Goal: Task Accomplishment & Management: Complete application form

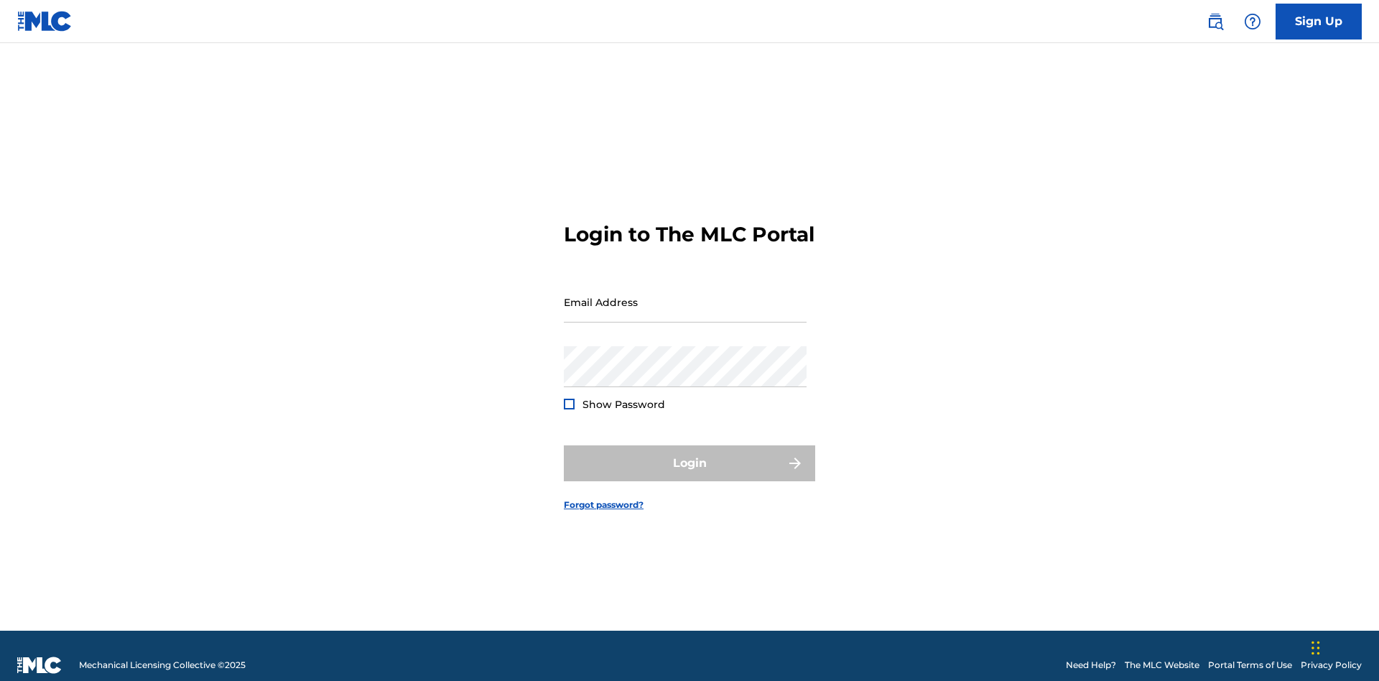
scroll to position [19, 0]
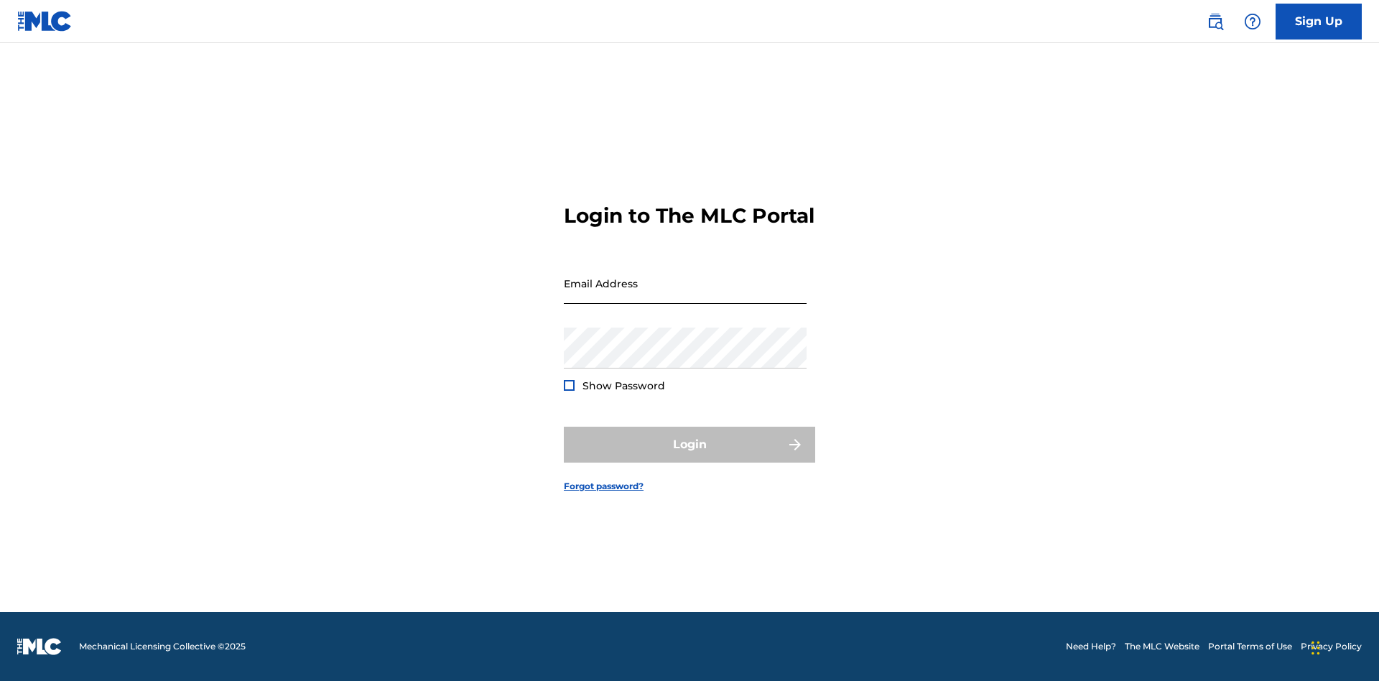
click at [685, 295] on input "Email Address" at bounding box center [685, 283] width 243 height 41
type input "[PERSON_NAME][EMAIL_ADDRESS][PERSON_NAME][DOMAIN_NAME]"
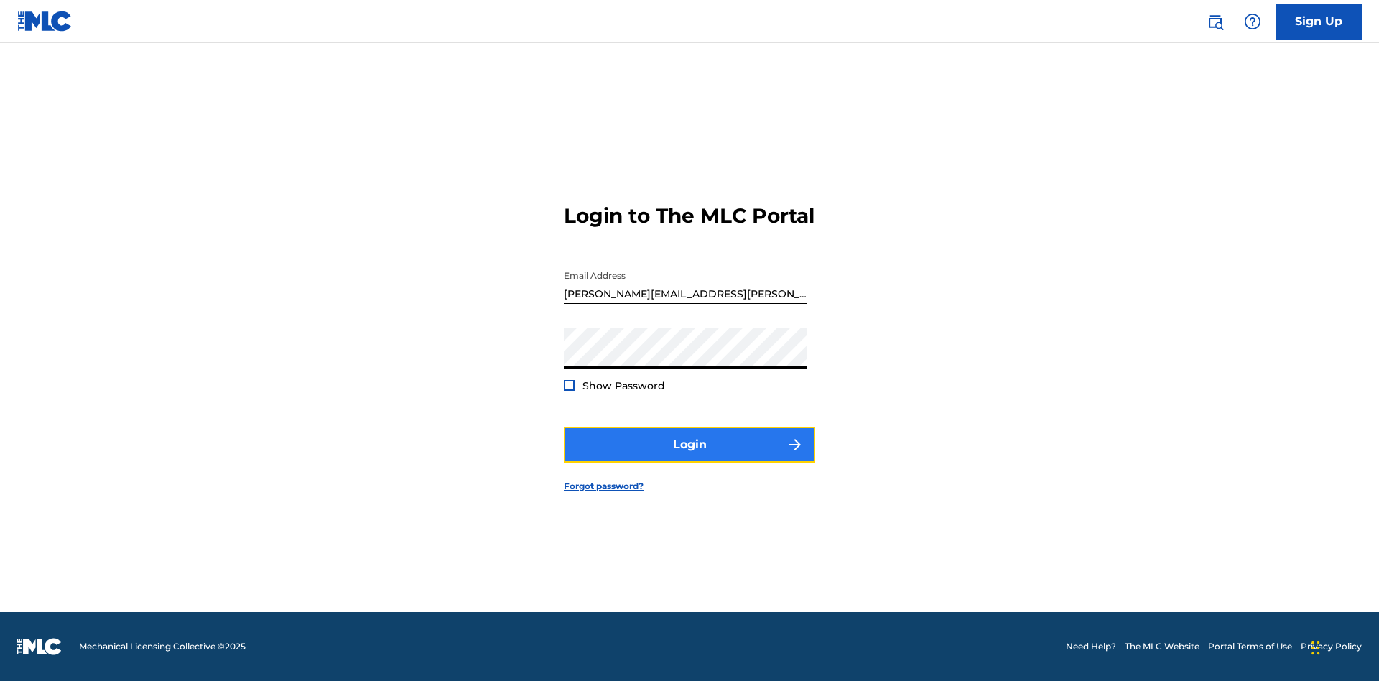
click at [689, 457] on button "Login" at bounding box center [689, 445] width 251 height 36
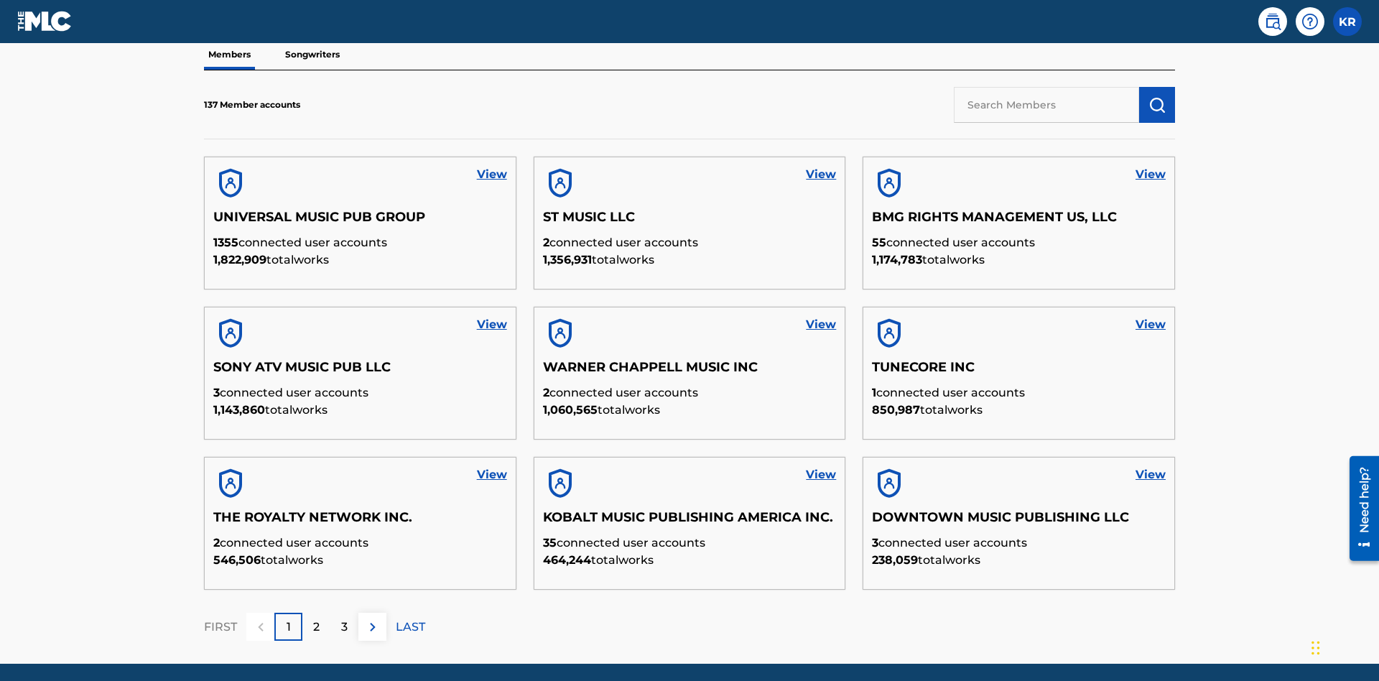
click at [1046, 104] on input "text" at bounding box center [1046, 105] width 185 height 36
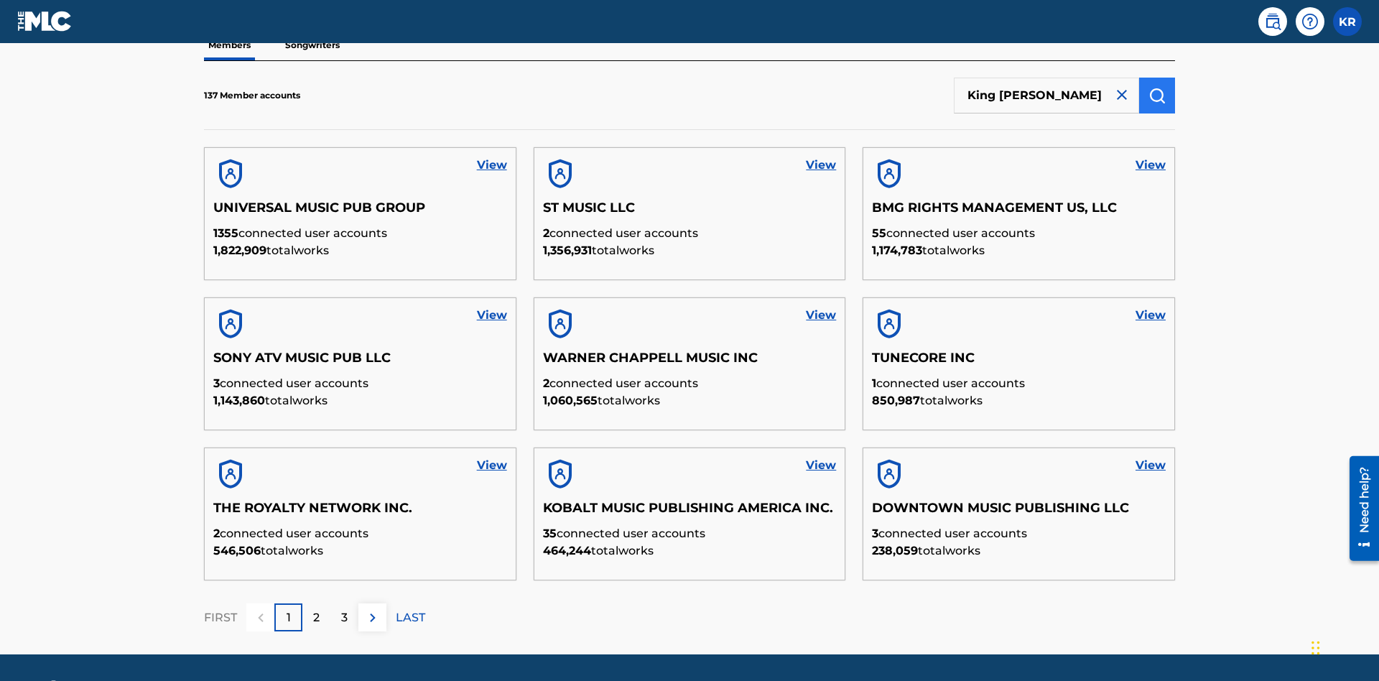
type input "King [PERSON_NAME]"
click at [1157, 95] on img "submit" at bounding box center [1156, 95] width 17 height 17
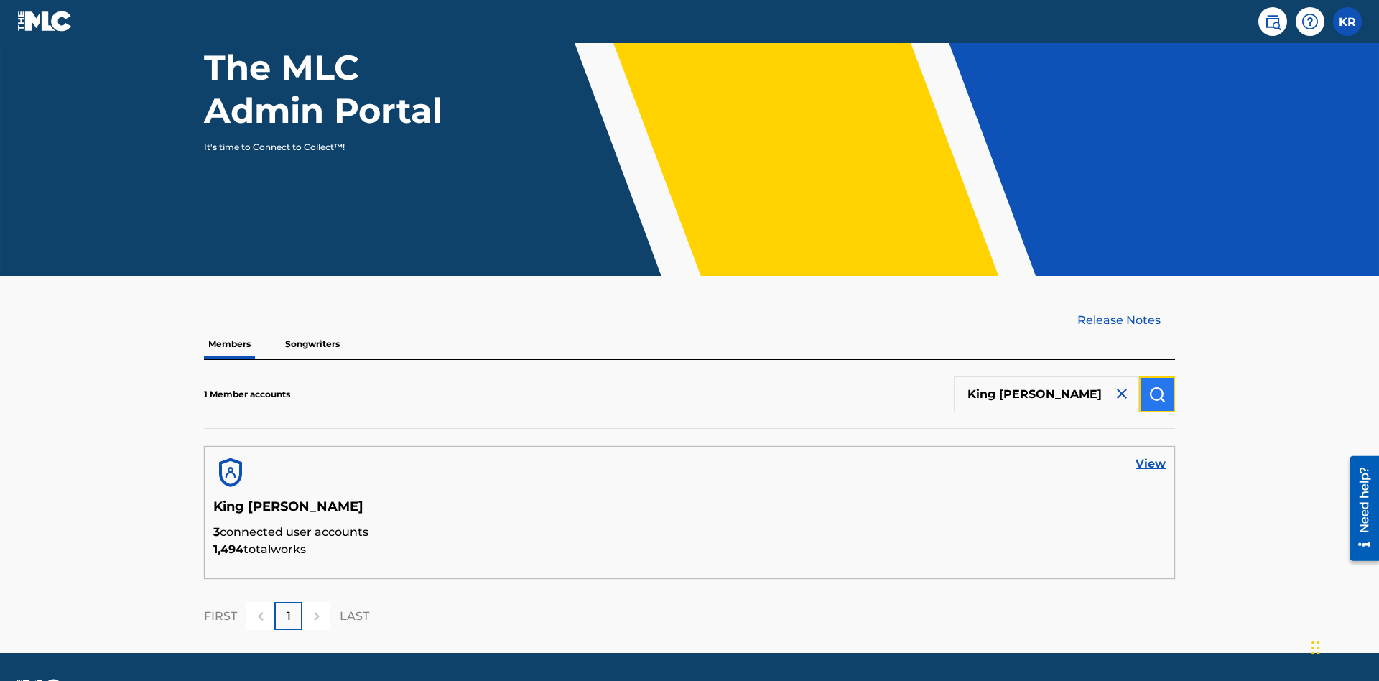
scroll to position [186, 0]
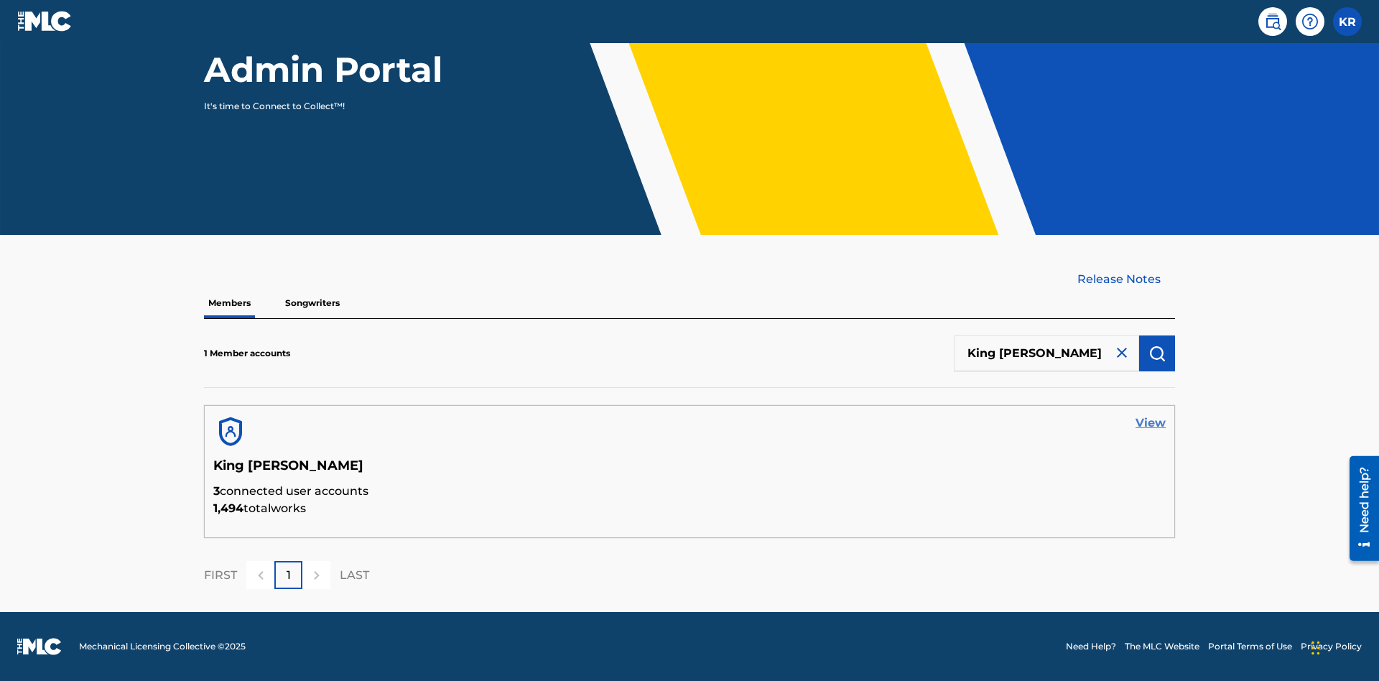
click at [1150, 423] on link "View" at bounding box center [1150, 422] width 30 height 17
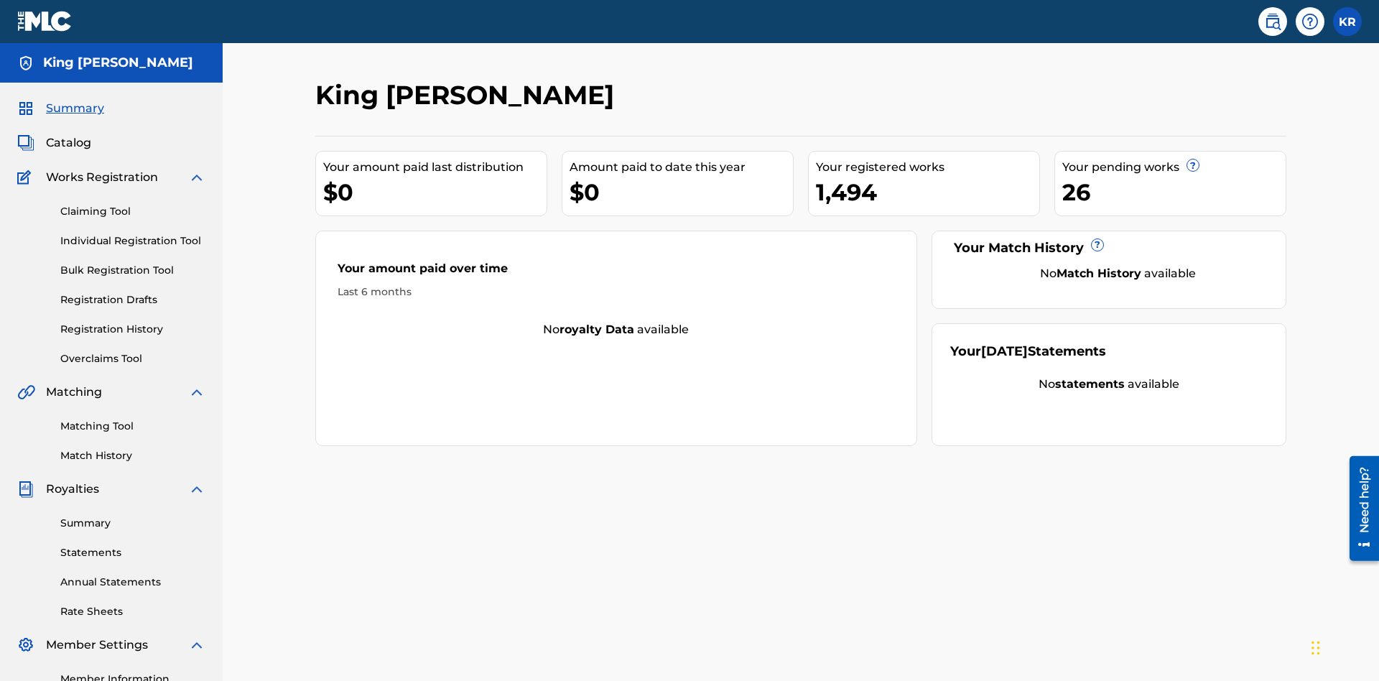
scroll to position [180, 0]
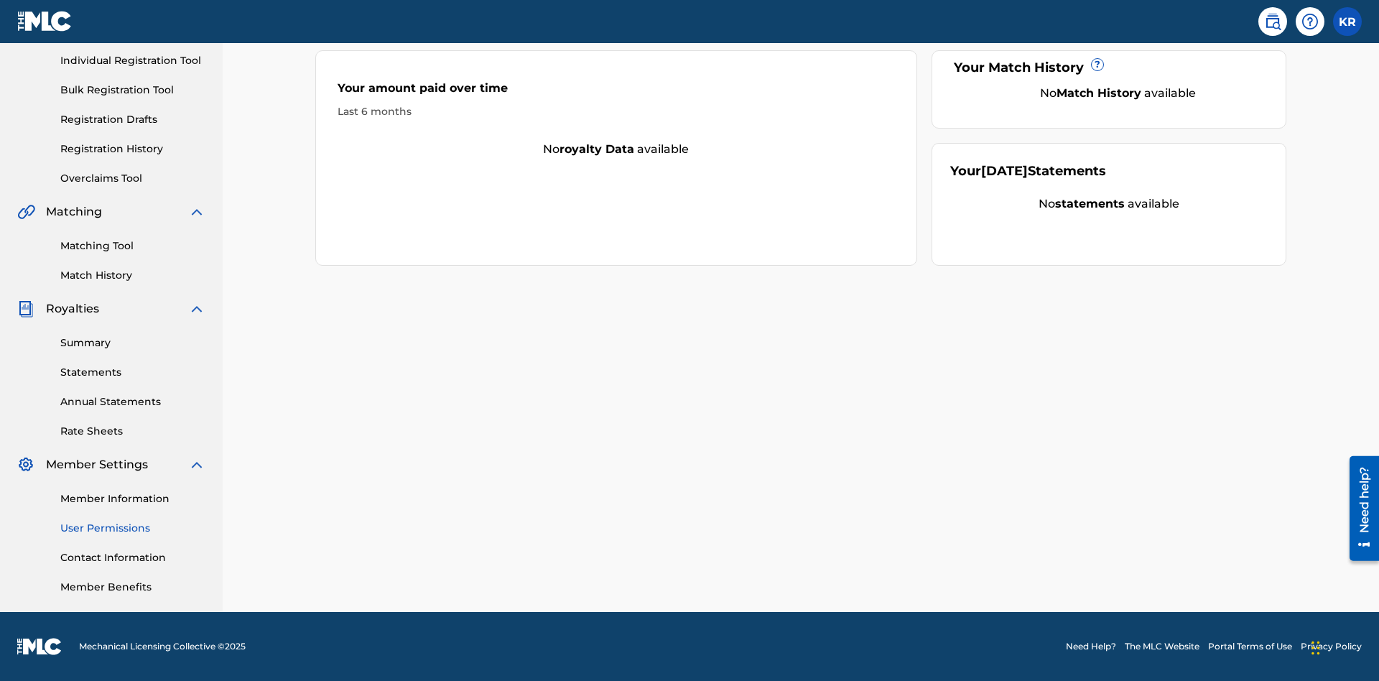
click at [133, 528] on link "User Permissions" at bounding box center [132, 528] width 145 height 15
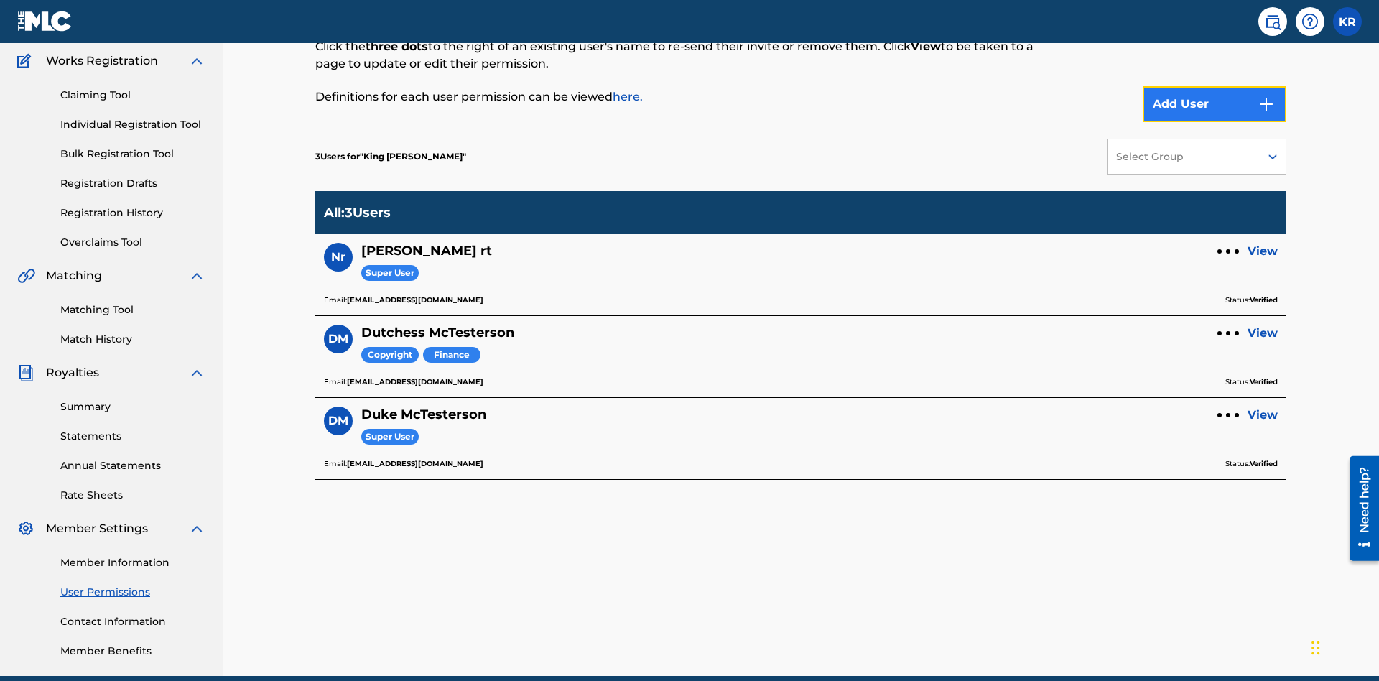
click at [1214, 104] on button "Add User" at bounding box center [1214, 104] width 144 height 36
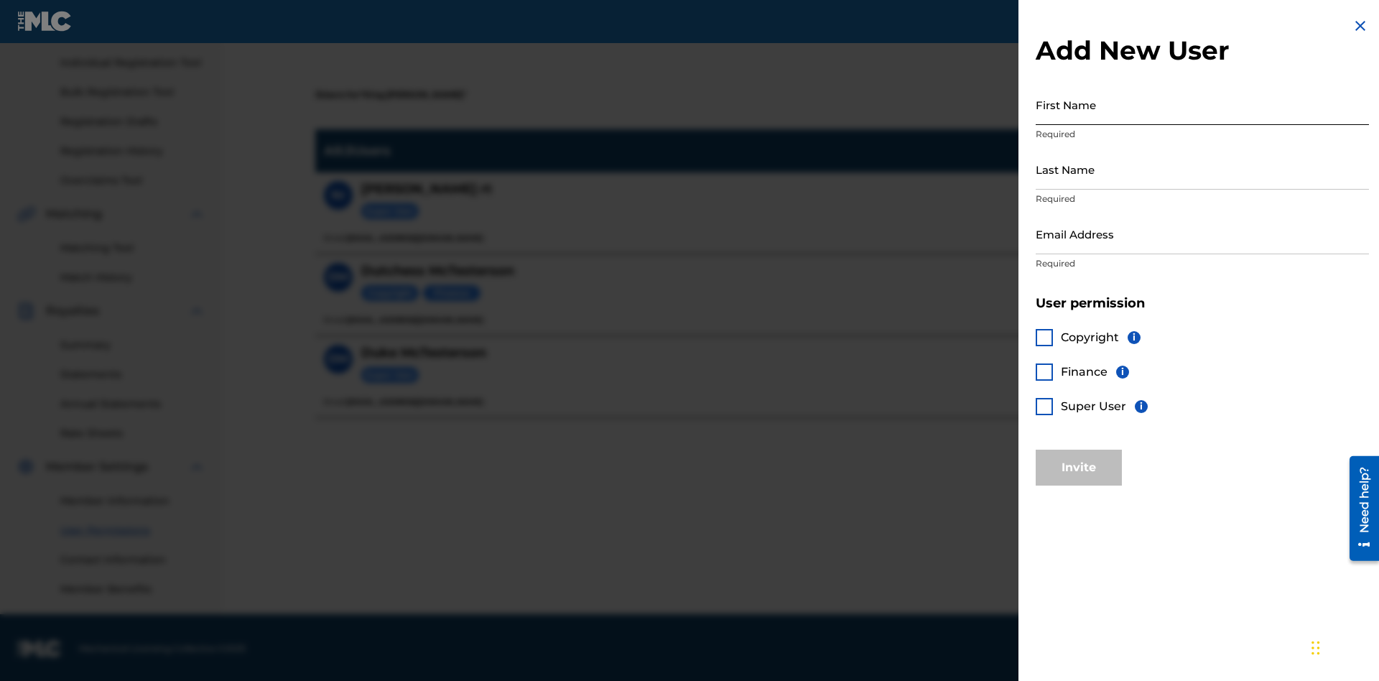
click at [1202, 104] on input "First Name" at bounding box center [1202, 104] width 333 height 41
type input "Test"
click at [1202, 169] on input "Last Name" at bounding box center [1202, 169] width 333 height 41
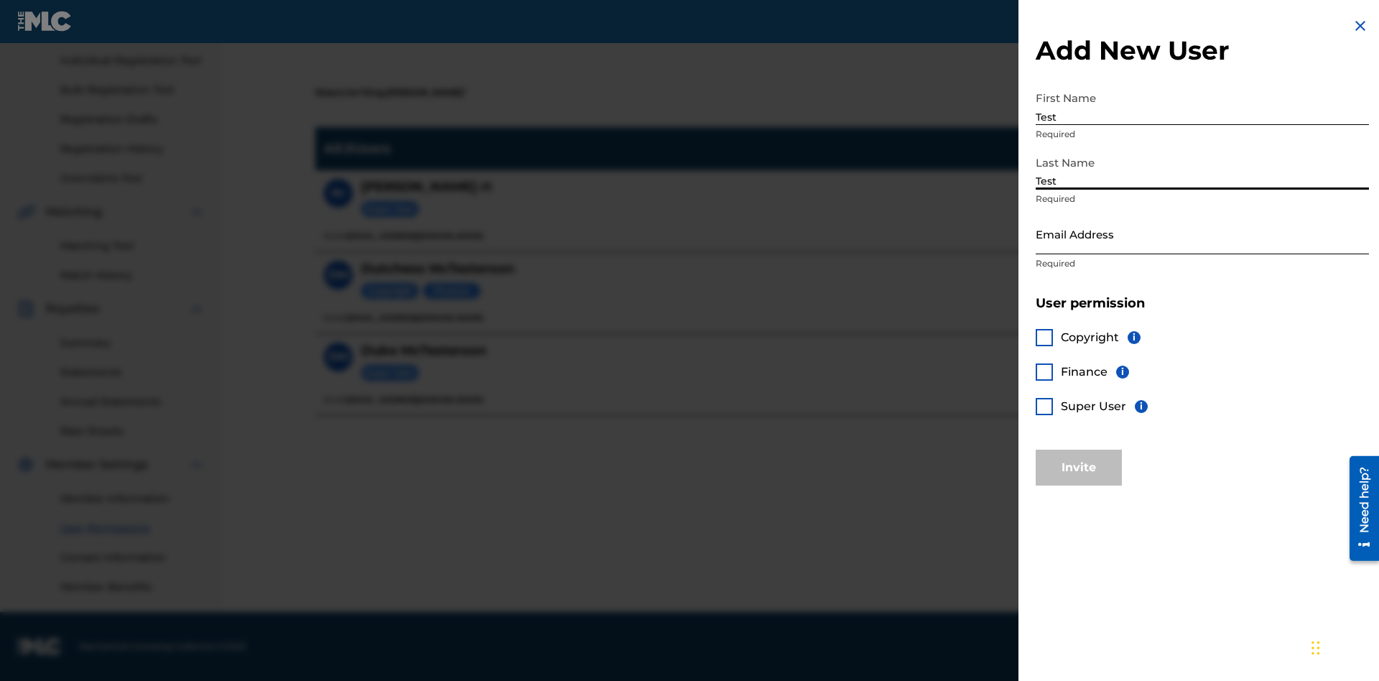
type input "Test"
click at [1202, 233] on input "Email Address" at bounding box center [1202, 233] width 333 height 41
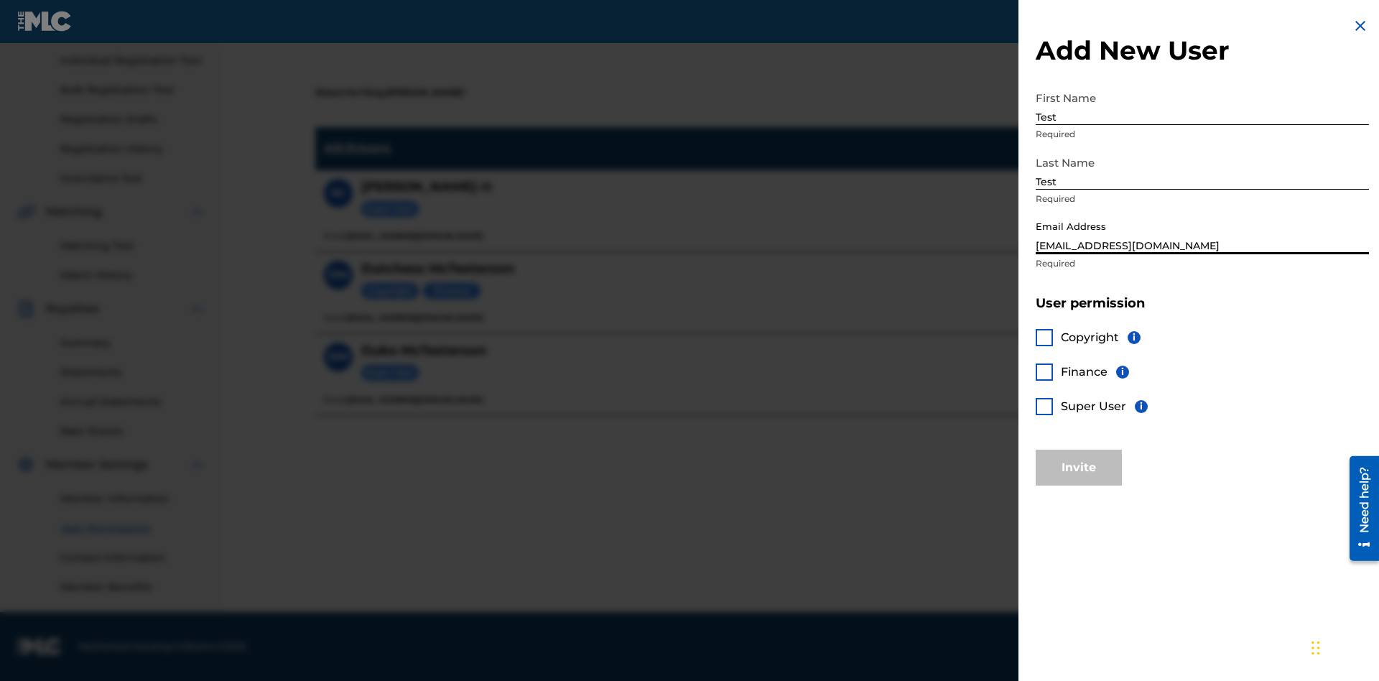
type input "[EMAIL_ADDRESS][DOMAIN_NAME]"
